Goal: Navigation & Orientation: Understand site structure

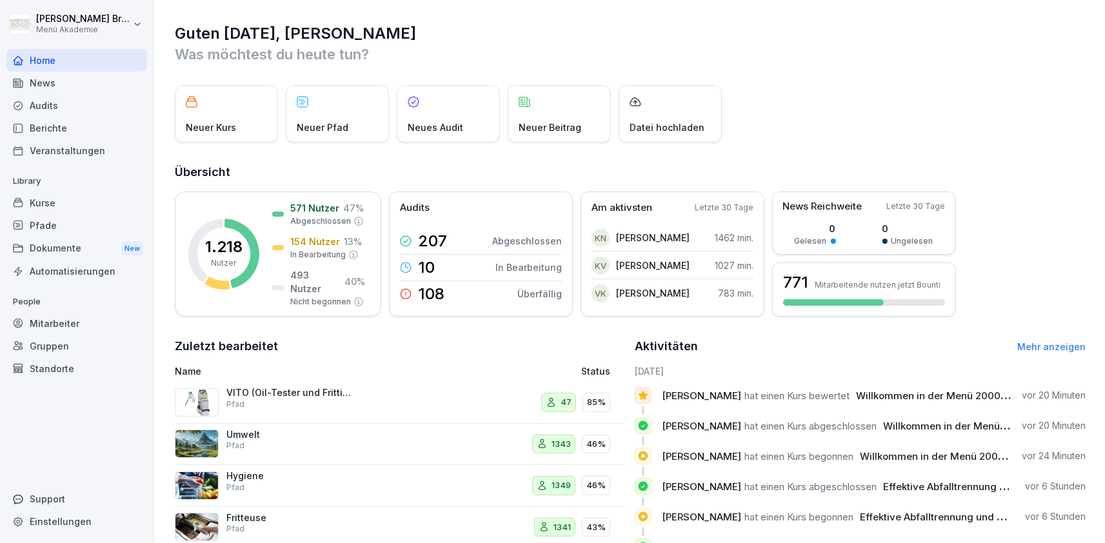
click at [56, 204] on div "Kurse" at bounding box center [76, 203] width 141 height 23
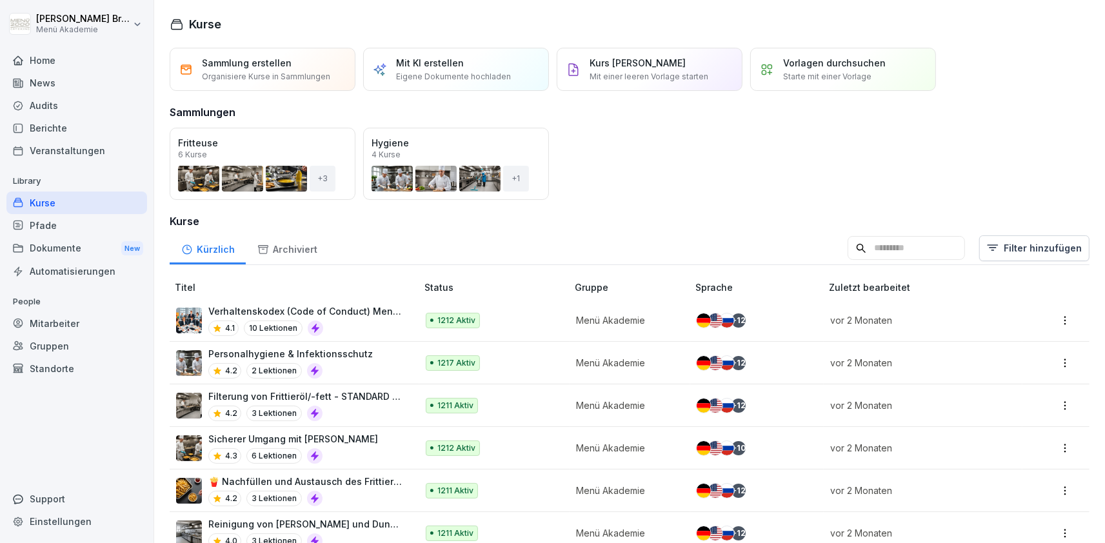
click at [61, 322] on div "Mitarbeiter" at bounding box center [76, 323] width 141 height 23
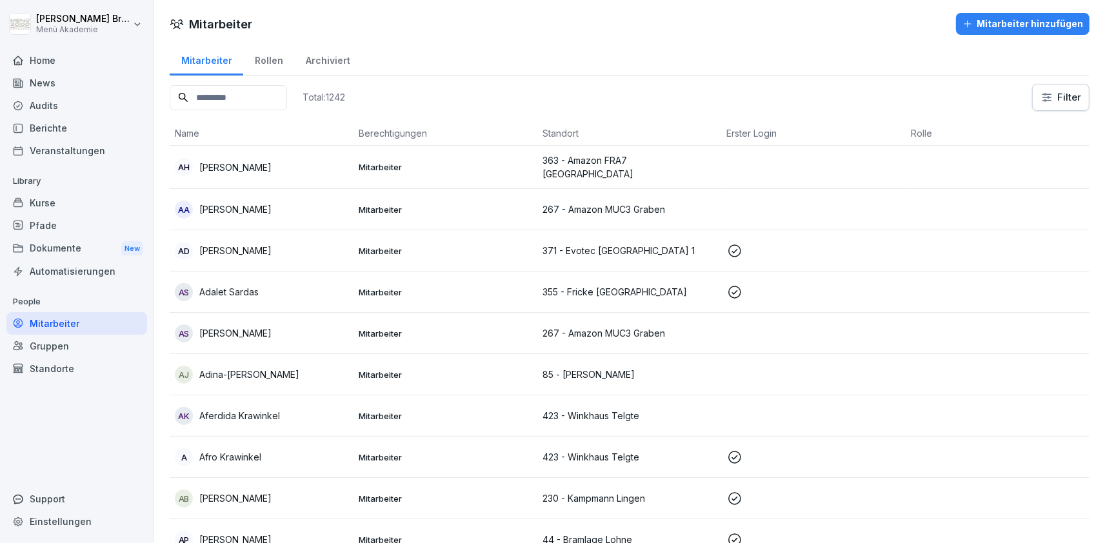
click at [252, 292] on p "Adalet Sardas" at bounding box center [228, 292] width 59 height 14
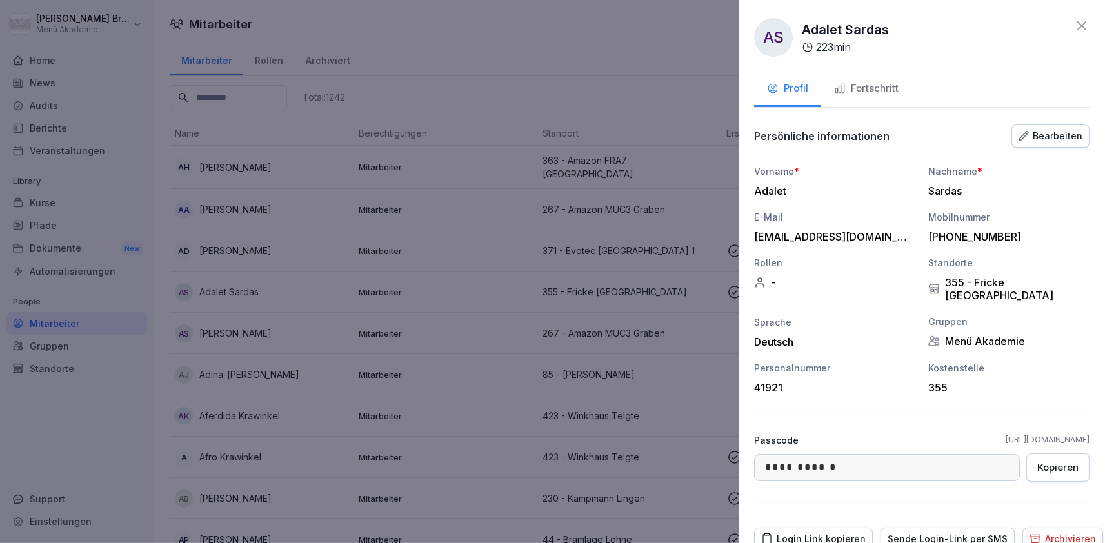
scroll to position [43, 0]
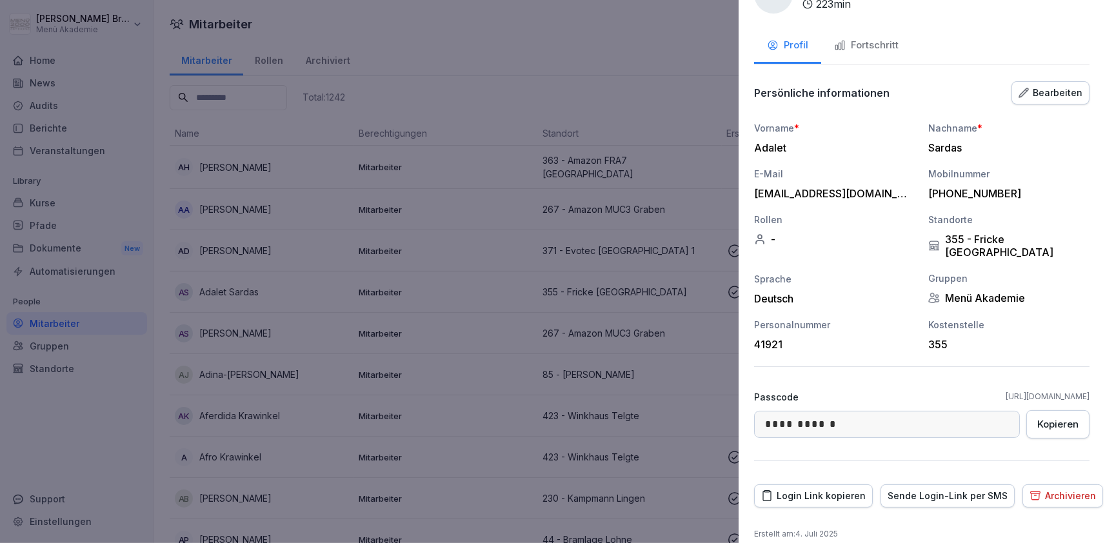
click at [568, 302] on div at bounding box center [552, 271] width 1105 height 543
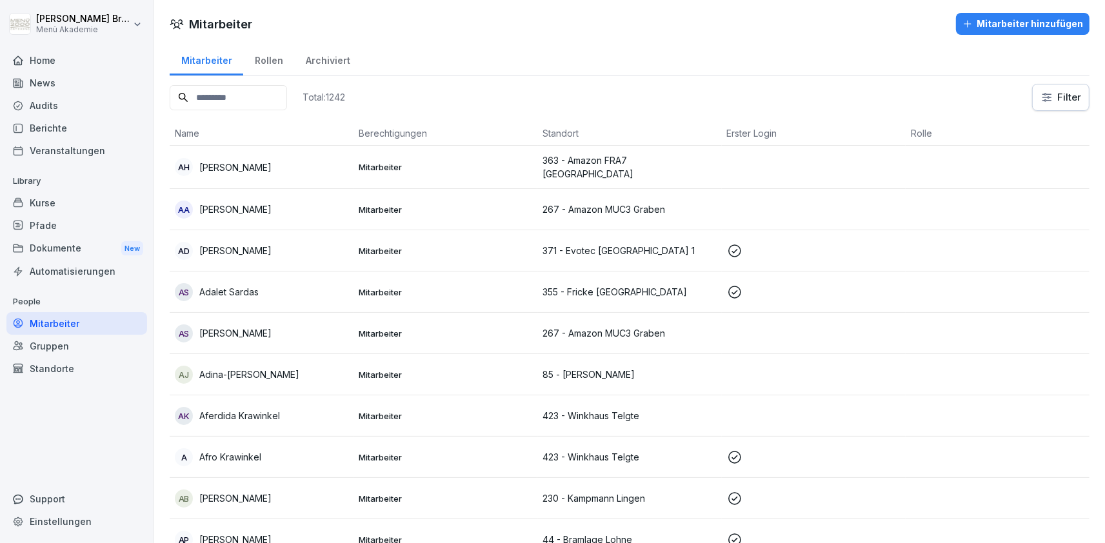
click at [222, 374] on p "Adina-[PERSON_NAME]" at bounding box center [249, 375] width 100 height 14
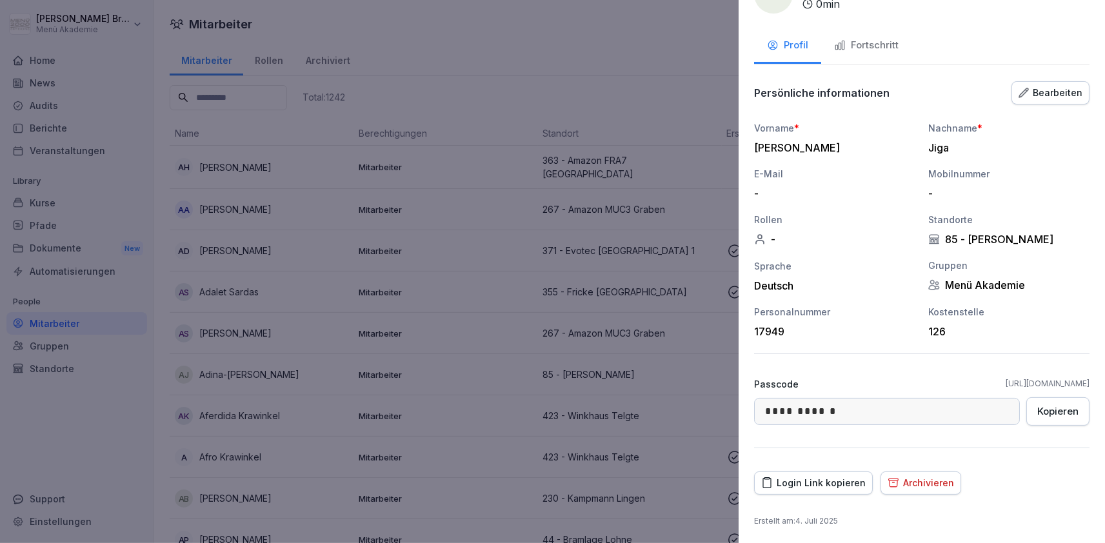
click at [508, 179] on div at bounding box center [552, 271] width 1105 height 543
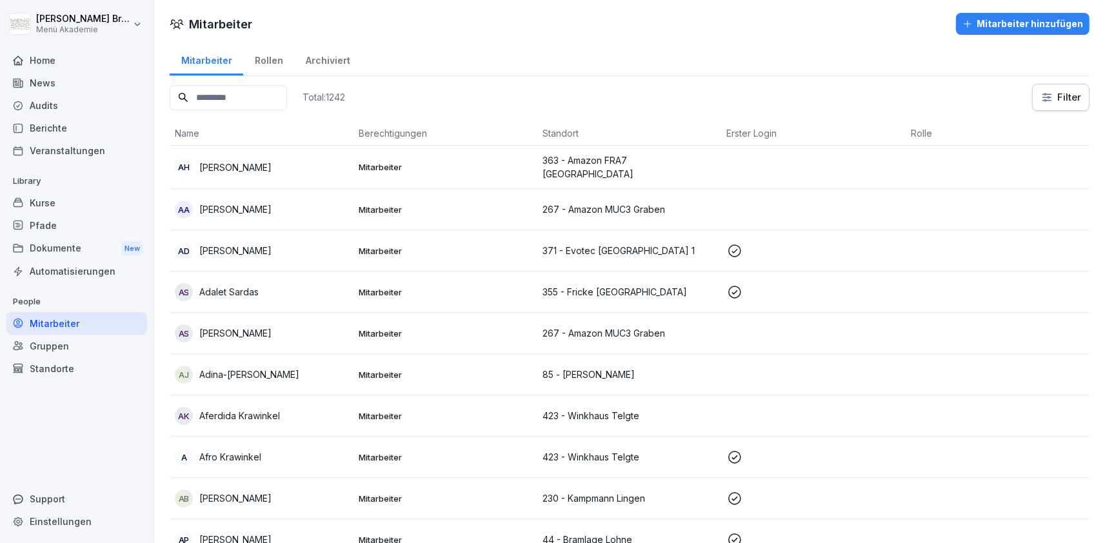
click at [68, 328] on div "Mitarbeiter" at bounding box center [76, 323] width 141 height 23
click at [54, 354] on div "Gruppen" at bounding box center [76, 346] width 141 height 23
